Goal: Task Accomplishment & Management: Complete application form

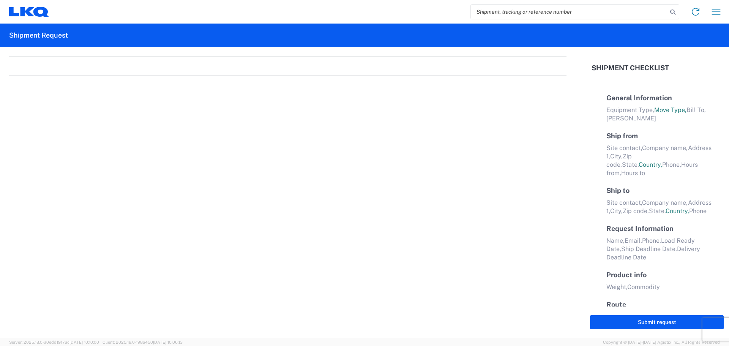
select select "FULL"
select select "LBS"
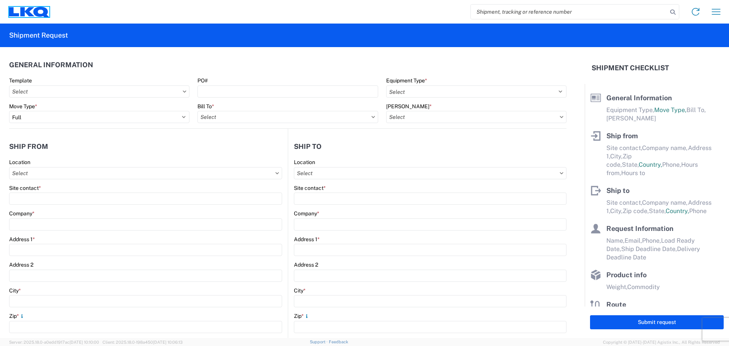
click at [27, 13] on icon at bounding box center [27, 11] width 14 height 9
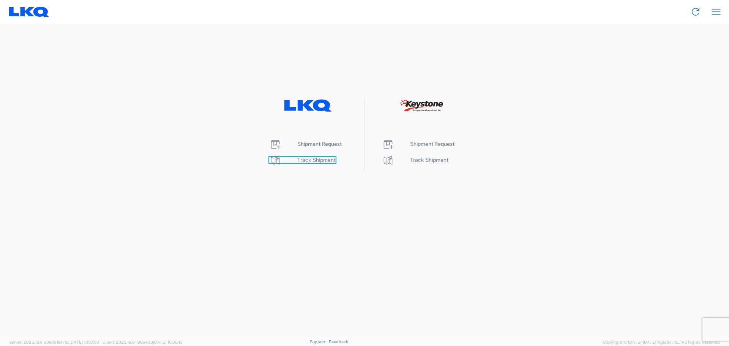
click at [321, 159] on span "Track Shipment" at bounding box center [316, 160] width 38 height 6
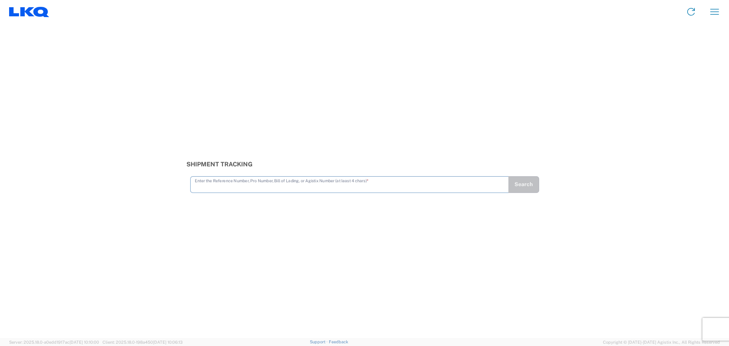
click at [337, 182] on input "text" at bounding box center [350, 183] width 310 height 13
type input "56370119"
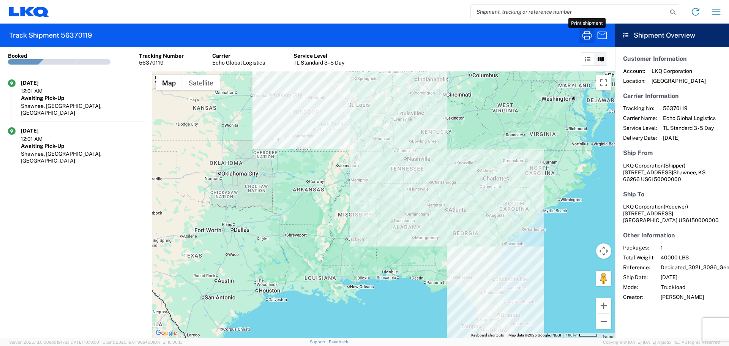
click at [588, 31] on icon "button" at bounding box center [587, 35] width 12 height 12
click at [21, 15] on icon at bounding box center [27, 11] width 14 height 9
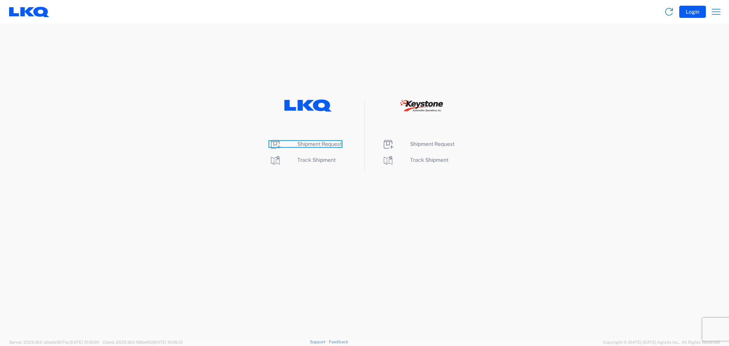
click at [321, 143] on span "Shipment Request" at bounding box center [319, 144] width 44 height 6
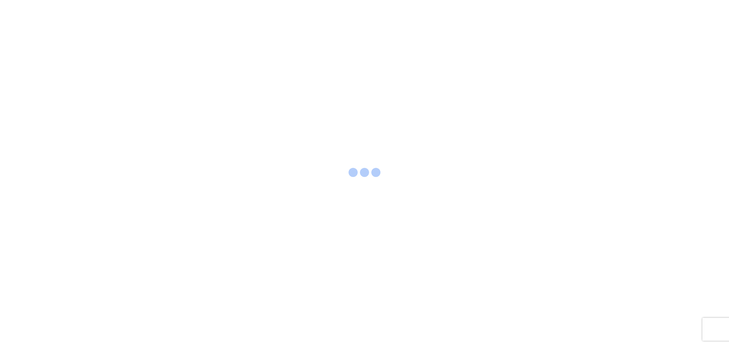
select select "FULL"
select select "LBS"
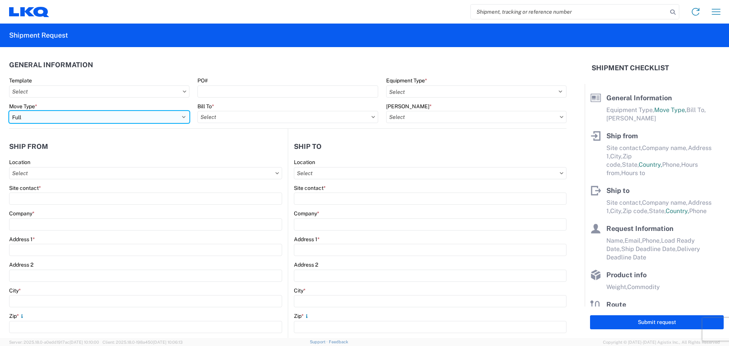
click at [93, 117] on select "Select Full Partial TL" at bounding box center [99, 117] width 180 height 12
select select "PARTIAL_TL"
click at [9, 111] on select "Select Full Partial TL" at bounding box center [99, 117] width 180 height 12
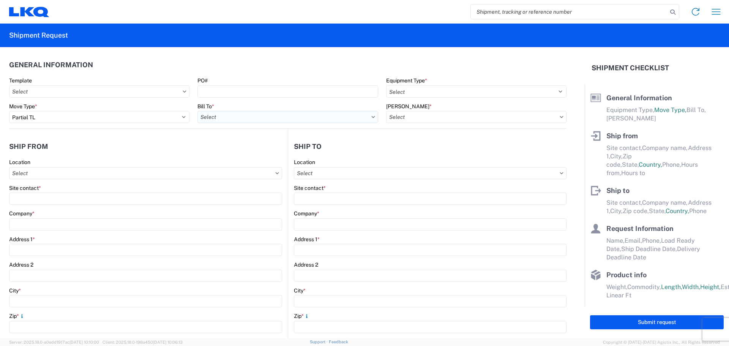
click at [280, 121] on input "Bill To *" at bounding box center [288, 117] width 180 height 12
type input "3021"
click at [264, 150] on div "3021 - [US_STATE][GEOGRAPHIC_DATA]" at bounding box center [264, 151] width 133 height 12
type input "3021 - [US_STATE][GEOGRAPHIC_DATA]"
click at [410, 115] on input "[PERSON_NAME] *" at bounding box center [476, 117] width 180 height 12
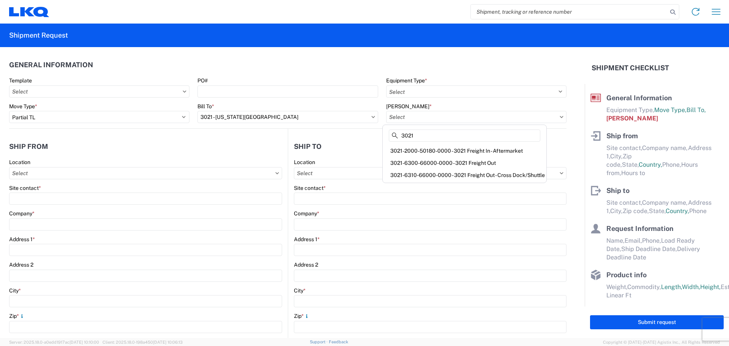
type input "3021"
drag, startPoint x: 530, startPoint y: 150, endPoint x: 391, endPoint y: 150, distance: 139.0
click at [391, 150] on div "3021-2000-50180-0000 - 3021 Freight In - Aftermarket" at bounding box center [464, 151] width 161 height 12
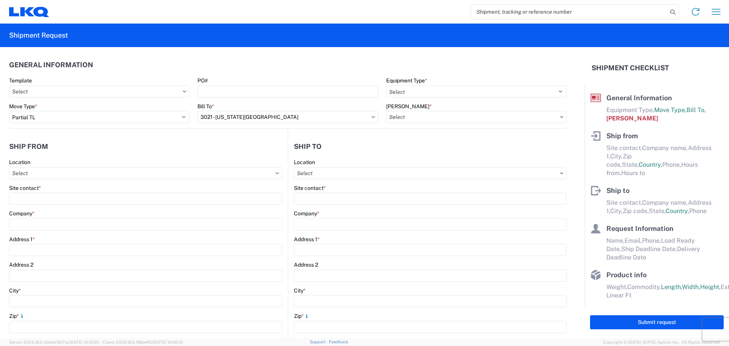
type input "3021-2000-50180-0000 - 3021 Freight In - Aftermarket"
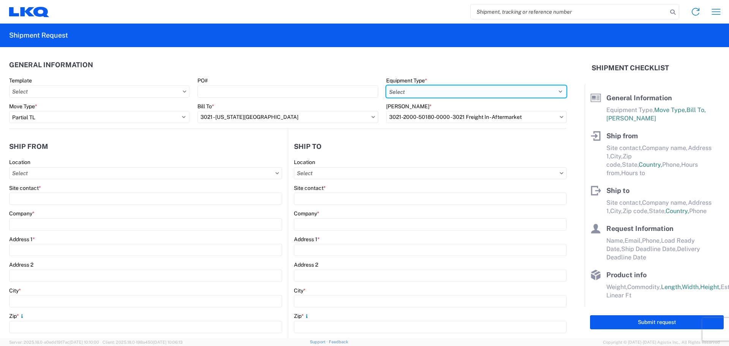
click at [419, 92] on select "Select 53’ Dry Van Flatbed Dropdeck (van) Lowboy (flatbed) Rail" at bounding box center [476, 91] width 180 height 12
select select "STDV"
click at [386, 85] on select "Select 53’ Dry Van Flatbed Dropdeck (van) Lowboy (flatbed) Rail" at bounding box center [476, 91] width 180 height 12
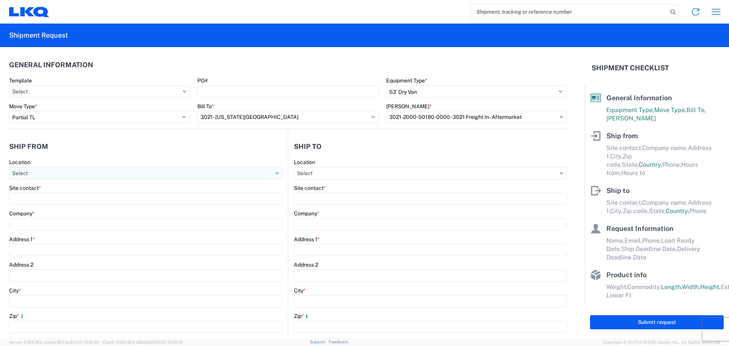
click at [72, 172] on input "Location" at bounding box center [145, 173] width 273 height 12
type input "3021"
click at [43, 208] on div "3021 - [US_STATE][GEOGRAPHIC_DATA]" at bounding box center [77, 207] width 133 height 12
type input "3021 - [US_STATE][GEOGRAPHIC_DATA]"
type input "LKQ Corporation"
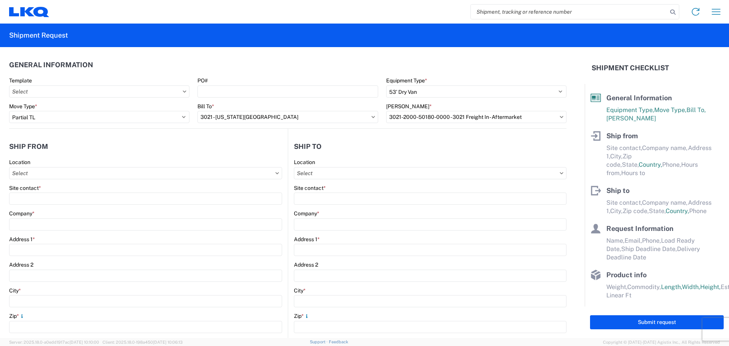
type input "[STREET_ADDRESS]"
type input "Suite 100"
type input "Shawnee"
type input "66226"
select select "KS"
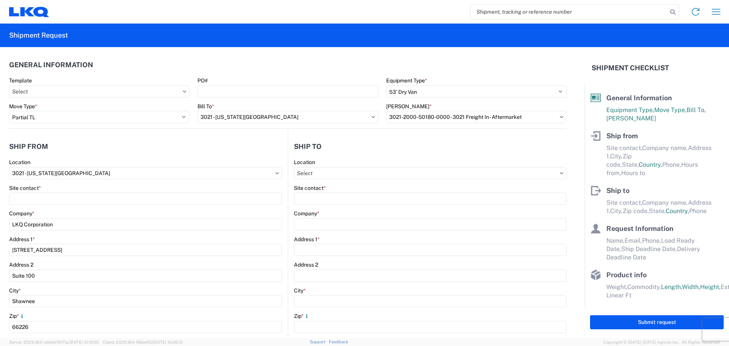
select select "US"
type input "[PHONE_NUMBER]"
type input "07:00"
type input "21:00"
click at [386, 176] on input "Location" at bounding box center [430, 173] width 273 height 12
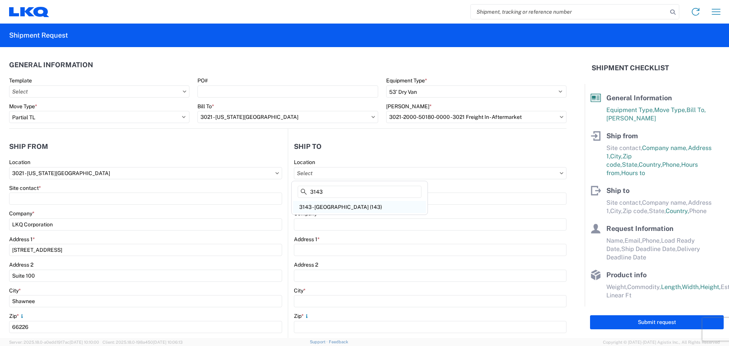
type input "3143"
click at [335, 207] on div "3143 - [GEOGRAPHIC_DATA] (143)" at bounding box center [359, 207] width 133 height 12
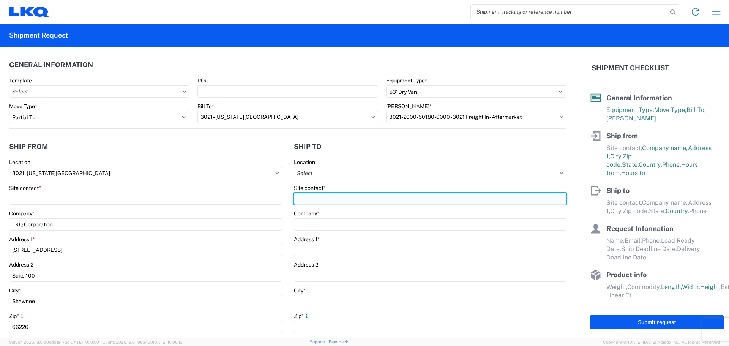
click at [329, 197] on input "Site contact *" at bounding box center [430, 199] width 273 height 12
type input "3143 - [GEOGRAPHIC_DATA] (143)"
type input "LKQ Corporation"
type input "[STREET_ADDRESS][PERSON_NAME]"
type input "[GEOGRAPHIC_DATA]"
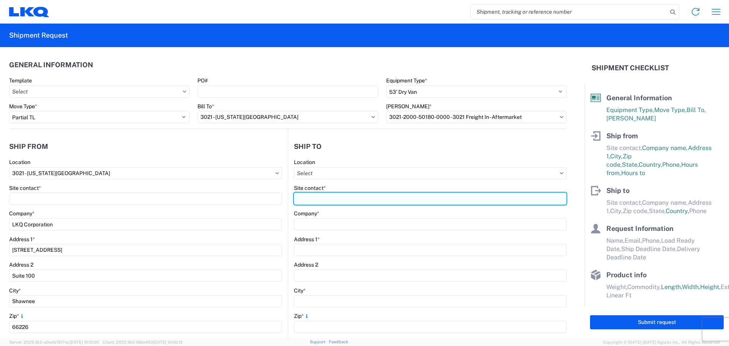
type input "38141"
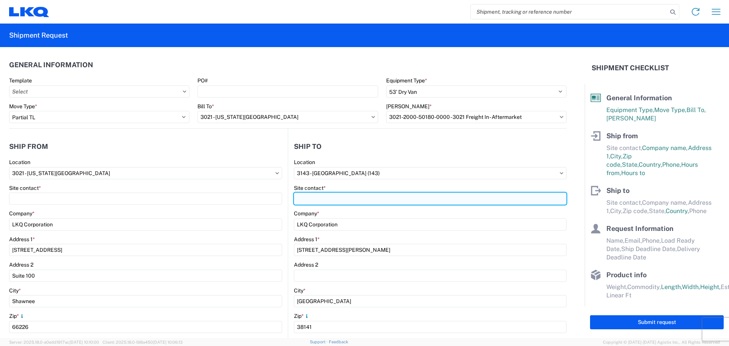
select select "US"
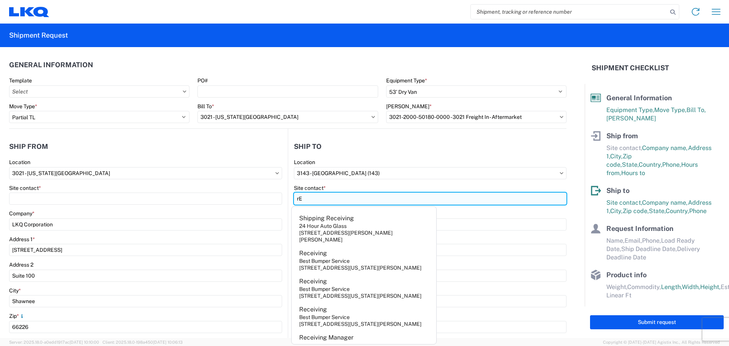
type input "r"
type input "Receiving"
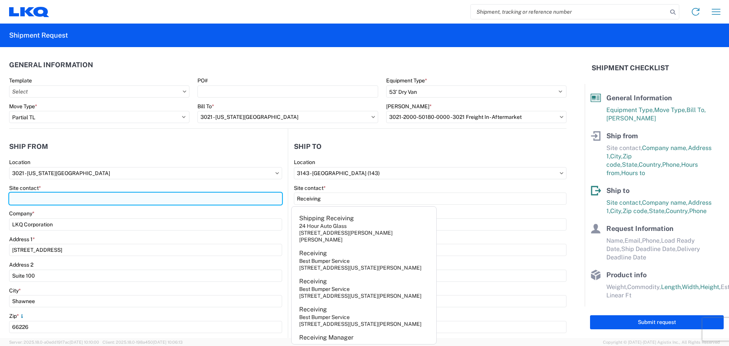
click at [198, 204] on input "Site contact *" at bounding box center [145, 199] width 273 height 12
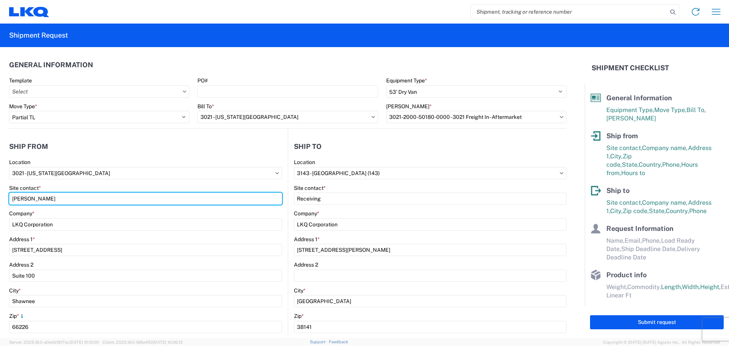
type input "[PERSON_NAME]"
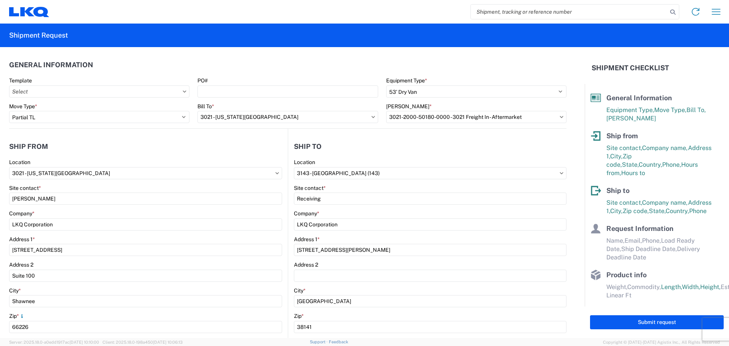
click at [195, 143] on header "Ship from" at bounding box center [148, 146] width 279 height 17
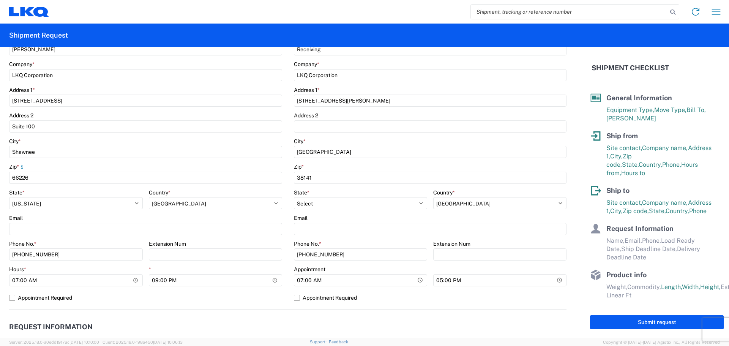
scroll to position [152, 0]
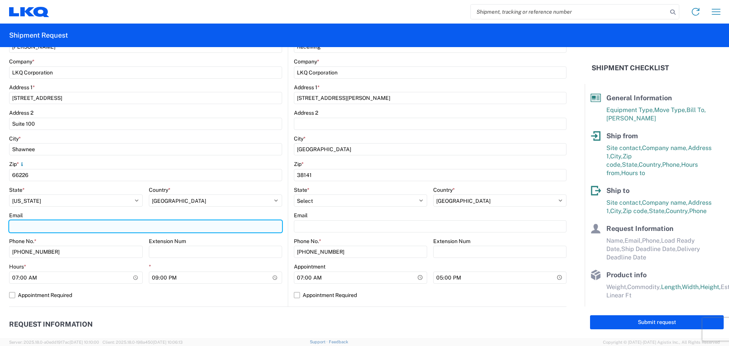
click at [27, 225] on input "Email" at bounding box center [145, 226] width 273 height 12
type input "[EMAIL_ADDRESS][DOMAIN_NAME]"
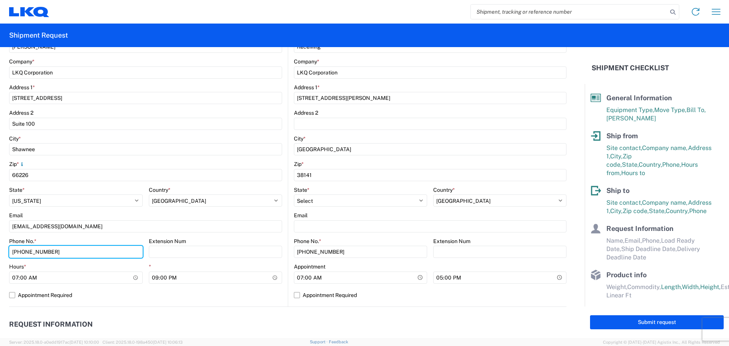
drag, startPoint x: 62, startPoint y: 250, endPoint x: 0, endPoint y: 232, distance: 64.4
click at [0, 232] on form "General Information Template PO# Equipment Type * Select 53’ Dry Van Flatbed Dr…" at bounding box center [292, 192] width 585 height 291
type input "[PHONE_NUMBER]"
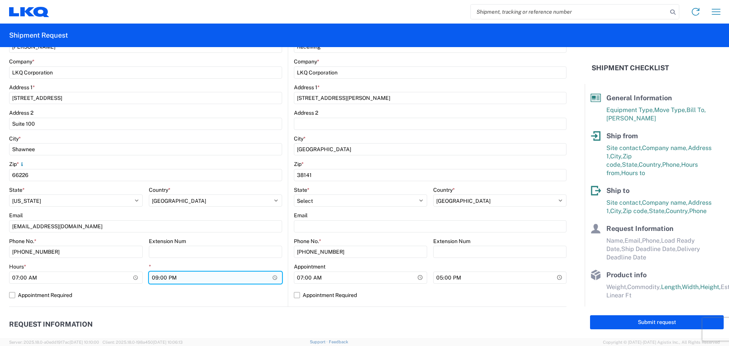
click at [155, 277] on input "21:00" at bounding box center [216, 278] width 134 height 12
type input "14:30"
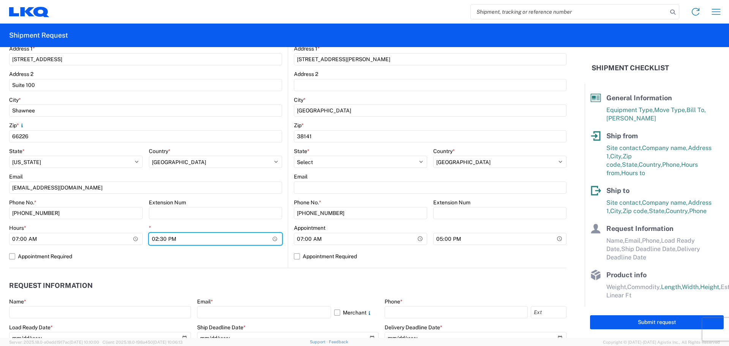
scroll to position [228, 0]
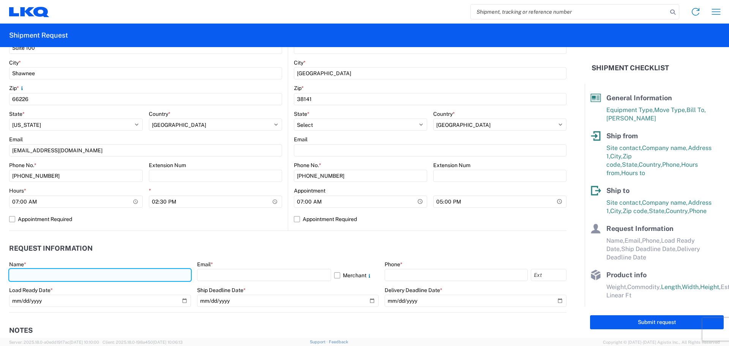
click at [47, 273] on input "text" at bounding box center [100, 275] width 182 height 12
type input "[PERSON_NAME]"
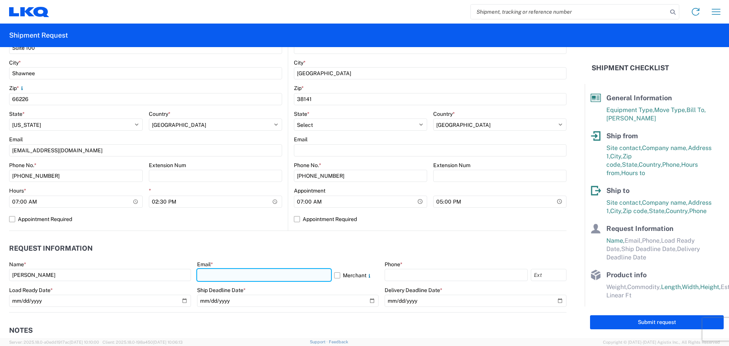
drag, startPoint x: 257, startPoint y: 277, endPoint x: 260, endPoint y: 281, distance: 5.4
click at [257, 277] on input "text" at bounding box center [264, 275] width 134 height 12
type input "[EMAIL_ADDRESS][DOMAIN_NAME]"
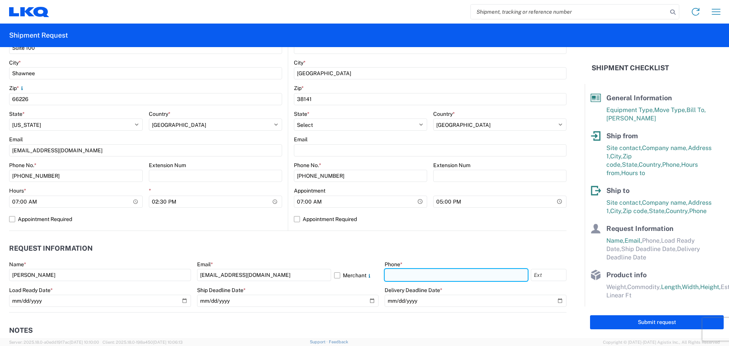
click at [409, 277] on input "text" at bounding box center [456, 275] width 143 height 12
type input "[PHONE_NUMBER]"
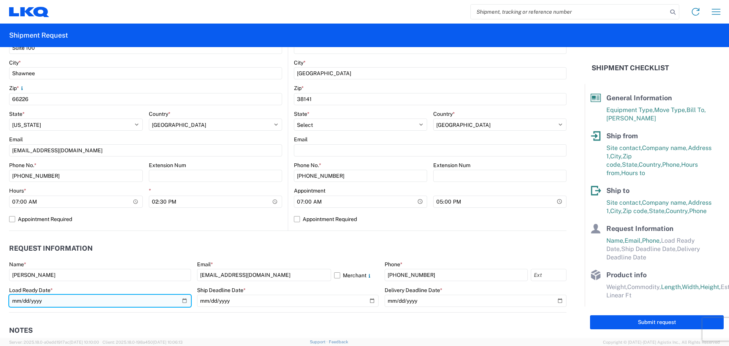
click at [182, 299] on input "date" at bounding box center [100, 301] width 182 height 12
type input "[DATE]"
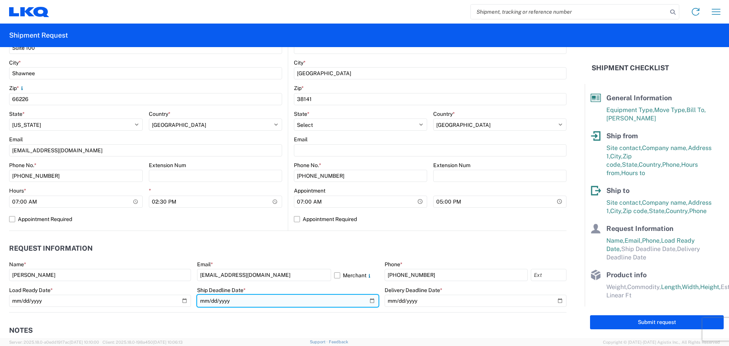
click at [370, 301] on input "date" at bounding box center [288, 301] width 182 height 12
type input "[DATE]"
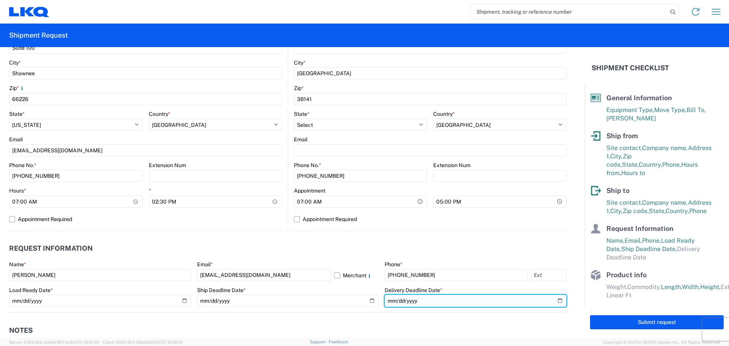
click at [553, 299] on input "date" at bounding box center [476, 301] width 182 height 12
type input "[DATE]"
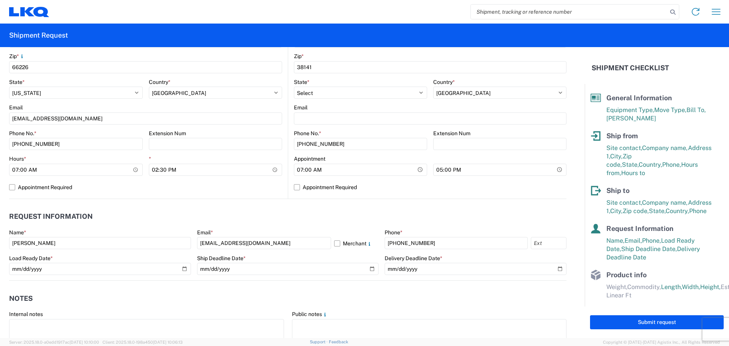
scroll to position [380, 0]
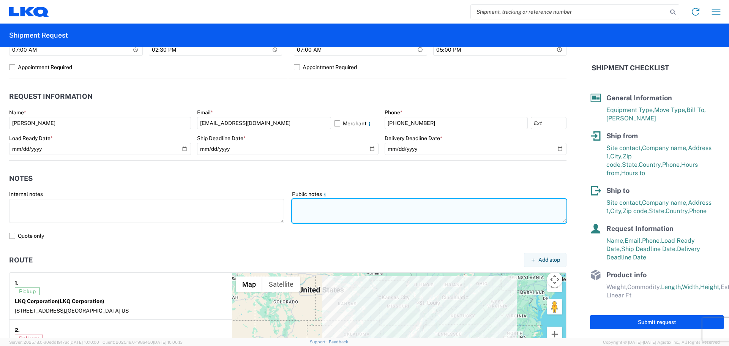
paste textarea "SKID 1 77.0 44.0 87.0 960.0 SKID 2 77.0 44.0 88.0 950.0 SKID 3 48.0 44.0 88.0 3…"
drag, startPoint x: 447, startPoint y: 220, endPoint x: 292, endPoint y: 214, distance: 155.1
click at [292, 214] on textarea "SKID 1 77.0 44.0 87.0 960.0 SKID 2 77.0 44.0 88.0 950.0 SKID 3 48.0 44.0 88.0 3…" at bounding box center [429, 211] width 275 height 24
click at [308, 207] on textarea "SKID 1 77.0 44.0 87.0 960.0 SKID 2 77.0 44.0 88.0 950.0 SKID 3 48.0 44.0 88.0 3…" at bounding box center [429, 211] width 275 height 24
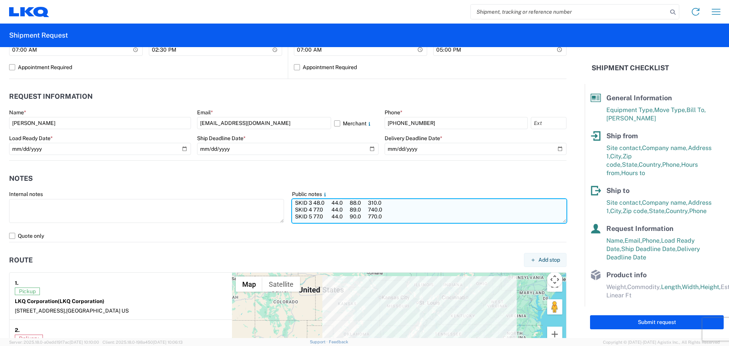
scroll to position [8, 0]
paste textarea "PLEASE NO BOX TRUCKS! PLEASE NO REEFER TRUCKS!"
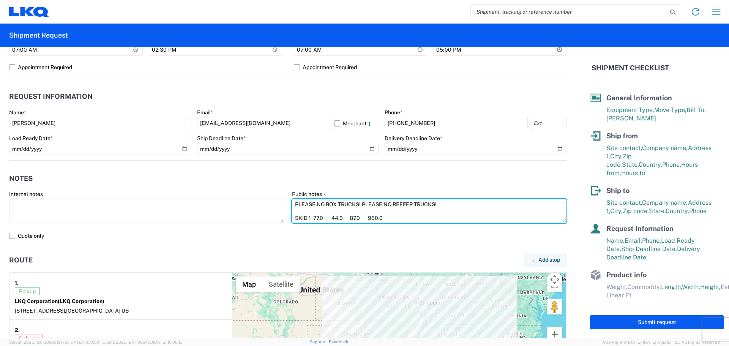
type textarea "PLEASE NO BOX TRUCKS! PLEASE NO REEFER TRUCKS! SKID 1 77.0 44.0 87.0 960.0 SKID…"
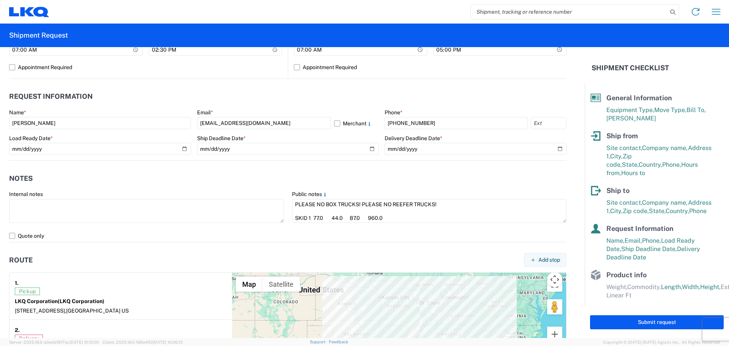
click at [13, 237] on label "Quote only" at bounding box center [288, 236] width 558 height 12
click at [0, 0] on input "Quote only" at bounding box center [0, 0] width 0 height 0
click at [159, 237] on label "Quote only" at bounding box center [288, 236] width 558 height 12
click at [0, 0] on input "Quote only" at bounding box center [0, 0] width 0 height 0
click at [10, 237] on label "Quote only" at bounding box center [288, 236] width 558 height 12
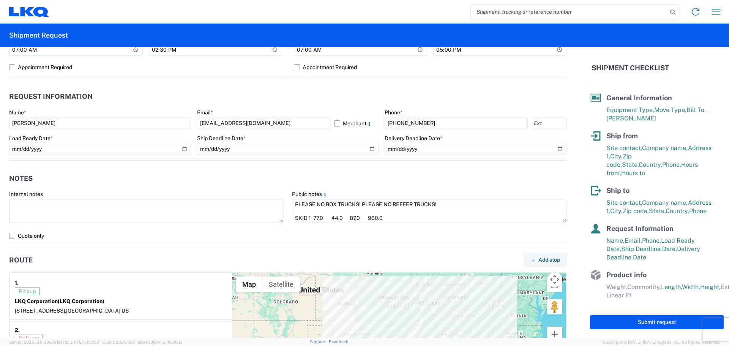
click at [0, 0] on input "Quote only" at bounding box center [0, 0] width 0 height 0
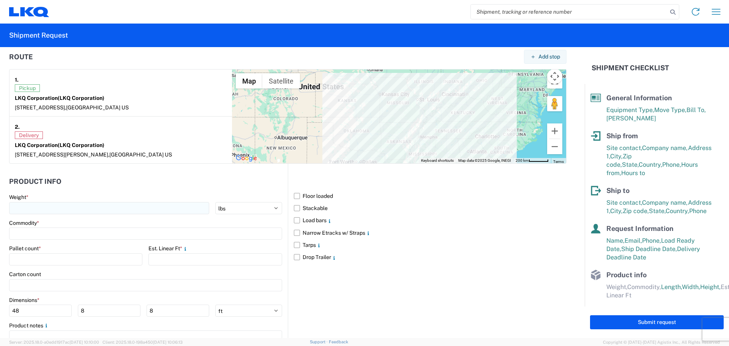
scroll to position [608, 0]
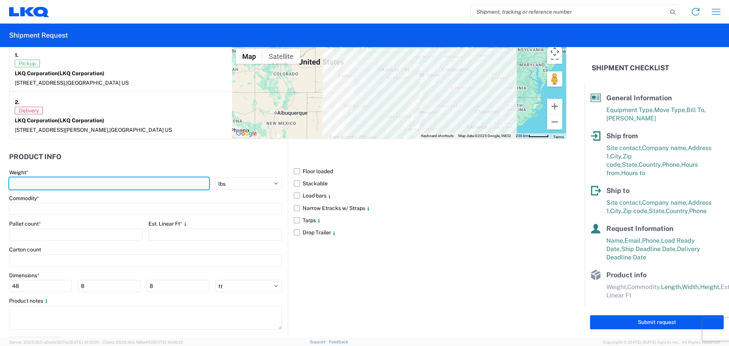
click at [60, 183] on input "number" at bounding box center [109, 183] width 200 height 12
type input "3730"
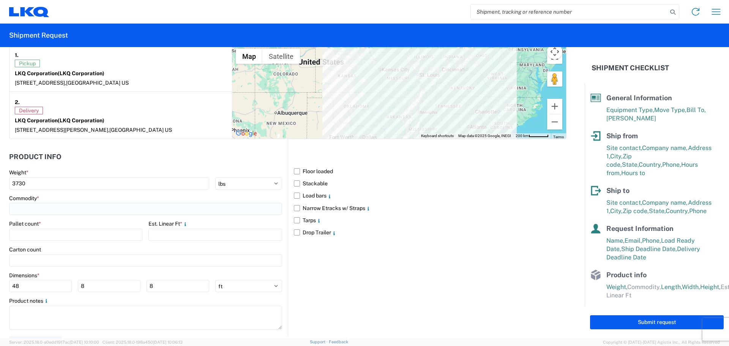
click at [46, 212] on input at bounding box center [145, 209] width 273 height 12
type input "G"
click at [69, 243] on div "General Auto Parts (dry)" at bounding box center [77, 243] width 133 height 12
type input "General Auto Parts (dry)"
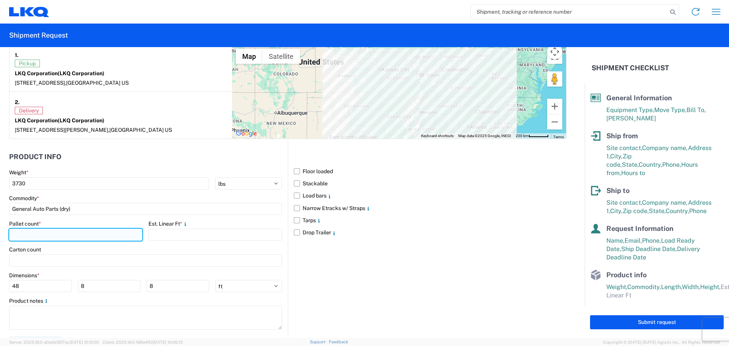
click at [49, 237] on input "number" at bounding box center [75, 235] width 133 height 12
type input "5"
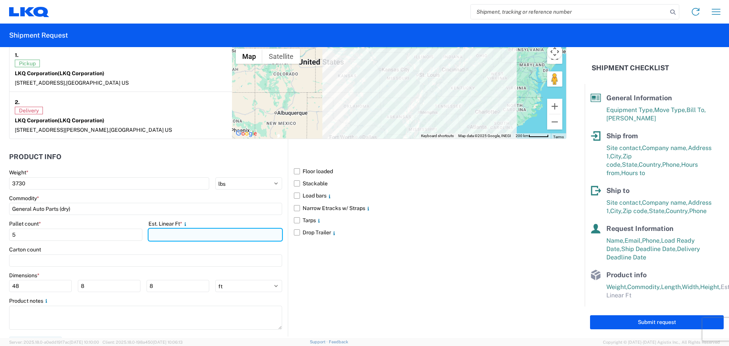
click at [242, 233] on input "number" at bounding box center [215, 235] width 133 height 12
type input "13.19"
click at [329, 256] on div "Floor loaded Stackable Load bars Narrow Etracks w/ Straps Tarps Drop Trailer" at bounding box center [427, 238] width 279 height 198
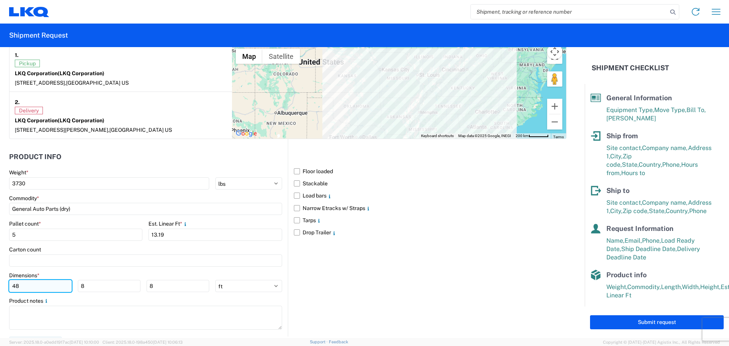
click at [34, 287] on input "48" at bounding box center [40, 286] width 63 height 12
type input "4"
type input "77"
type input "45"
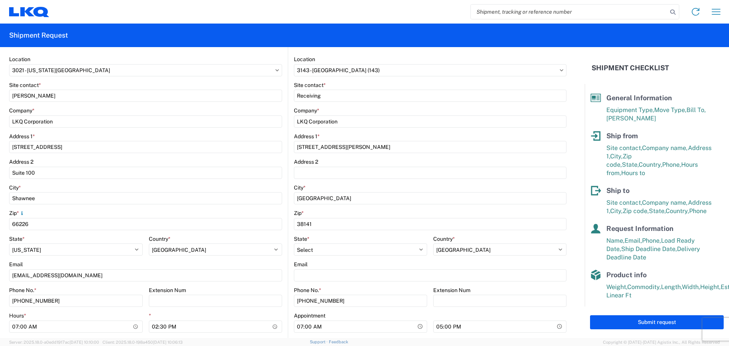
scroll to position [380, 0]
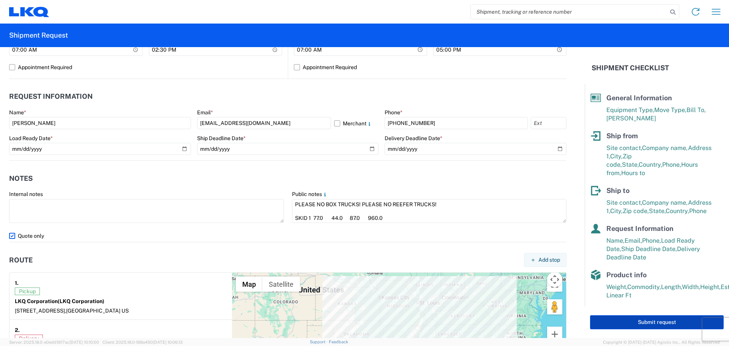
type input "88"
click at [628, 322] on button "Submit request" at bounding box center [657, 322] width 134 height 14
select select "US"
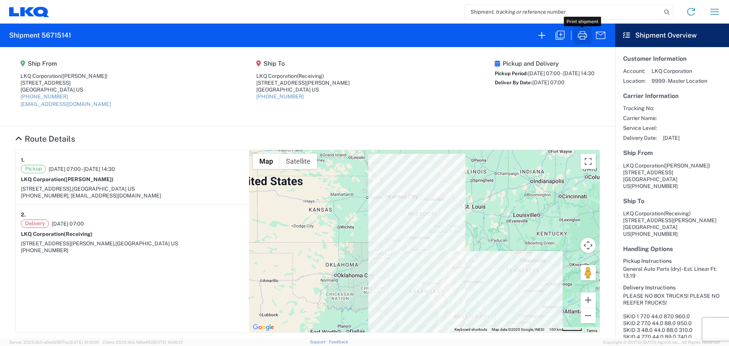
click at [585, 40] on icon "button" at bounding box center [583, 35] width 12 height 12
click at [500, 12] on input "search" at bounding box center [563, 12] width 197 height 14
type input "56370122"
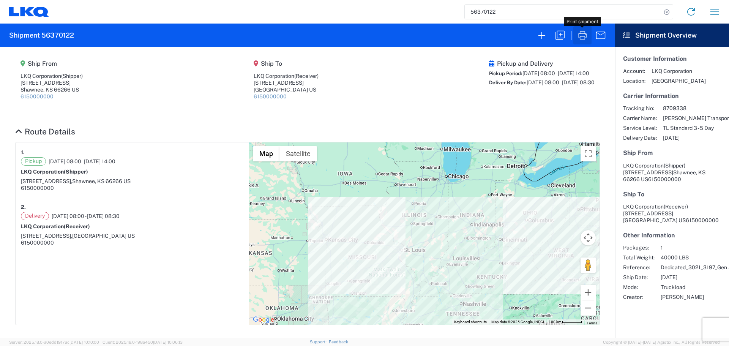
click at [585, 38] on icon "button" at bounding box center [583, 35] width 12 height 12
